Goal: Check status: Check status

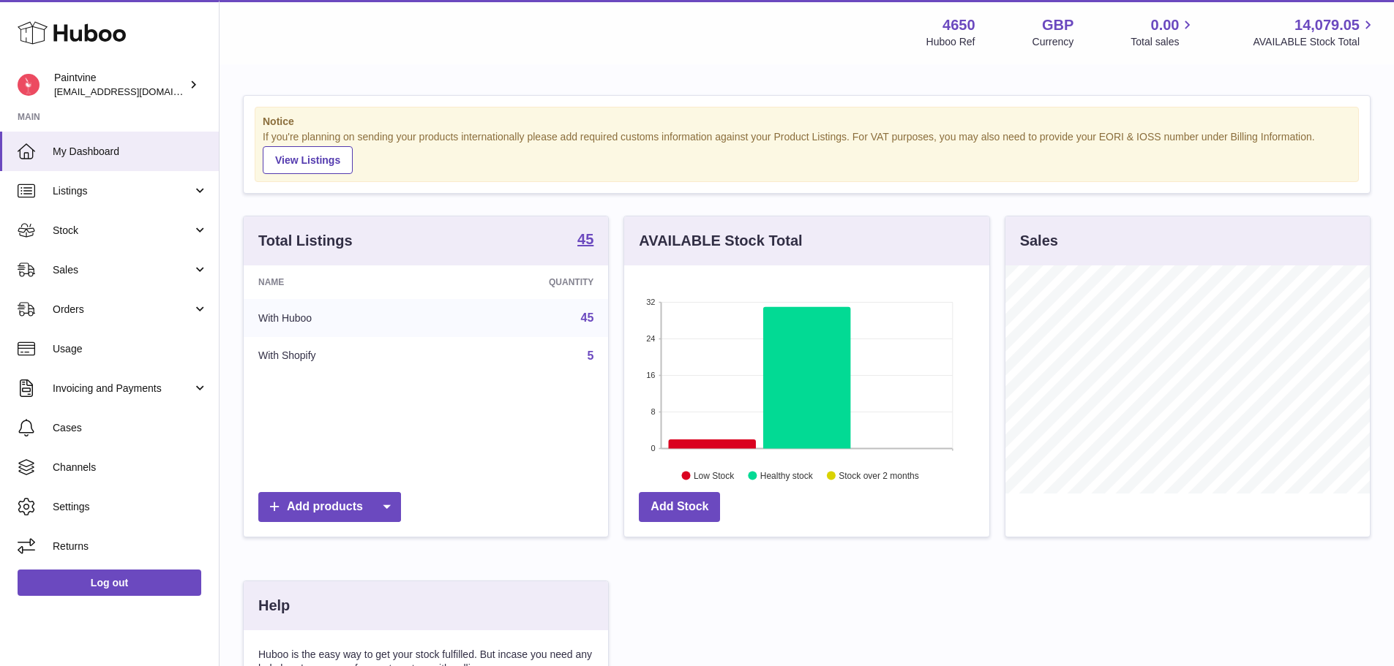
scroll to position [228, 365]
click at [136, 276] on span "Sales" at bounding box center [123, 270] width 140 height 14
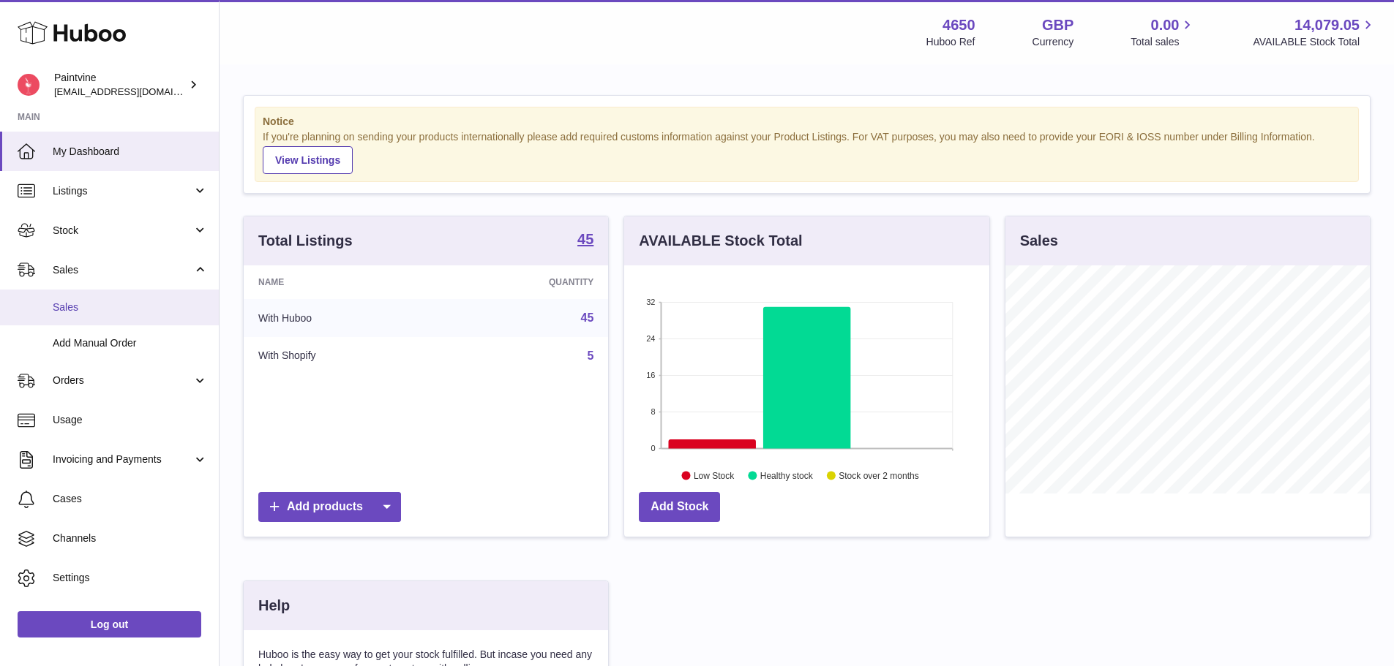
click at [127, 296] on link "Sales" at bounding box center [109, 308] width 219 height 36
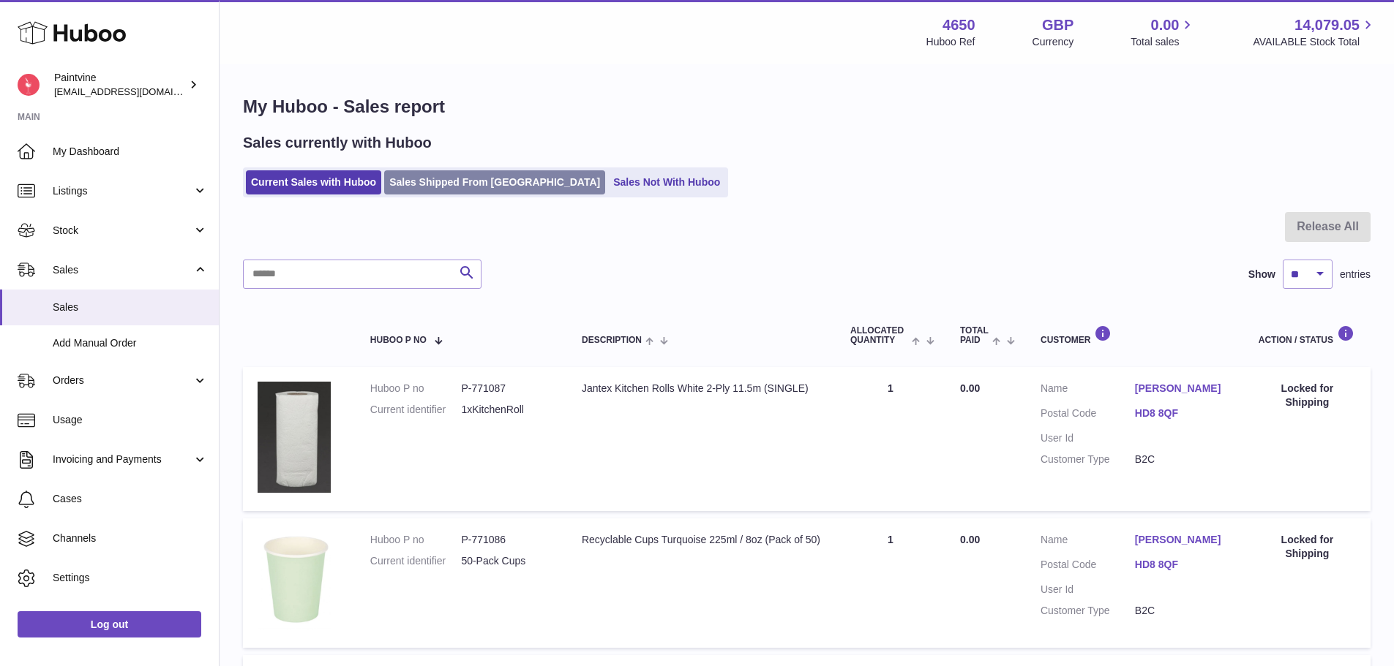
click at [440, 181] on link "Sales Shipped From [GEOGRAPHIC_DATA]" at bounding box center [494, 182] width 221 height 24
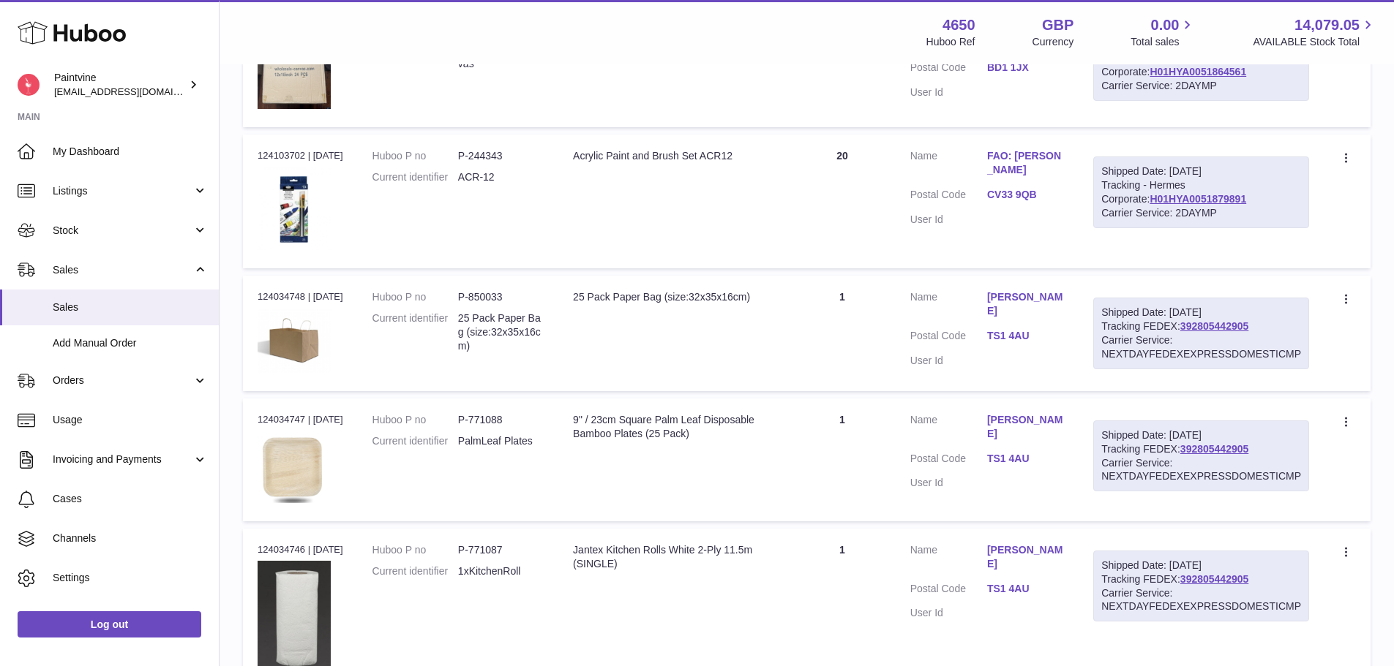
scroll to position [593, 0]
click at [1208, 324] on link "392805442905" at bounding box center [1214, 326] width 68 height 12
